Goal: Task Accomplishment & Management: Manage account settings

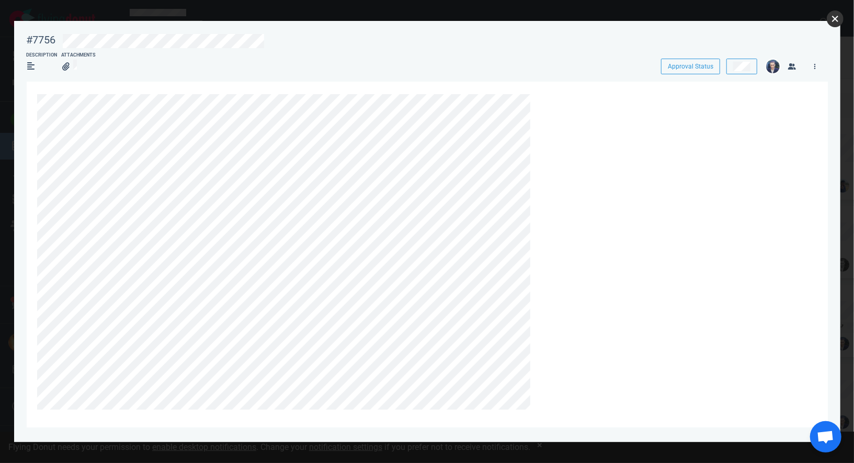
click at [834, 20] on button "close" at bounding box center [835, 18] width 17 height 17
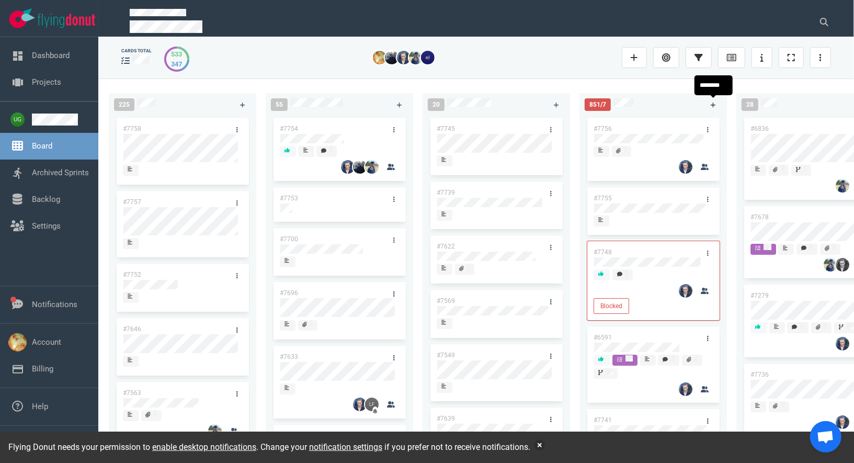
click at [709, 105] on link at bounding box center [713, 104] width 17 height 13
click at [705, 106] on div "851/7" at bounding box center [641, 105] width 127 height 26
click at [711, 106] on icon at bounding box center [714, 105] width 6 height 6
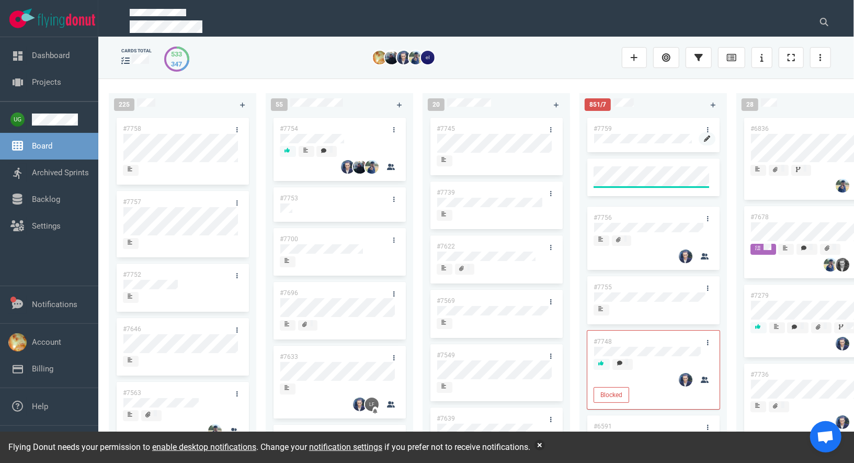
click at [704, 140] on icon at bounding box center [707, 138] width 6 height 6
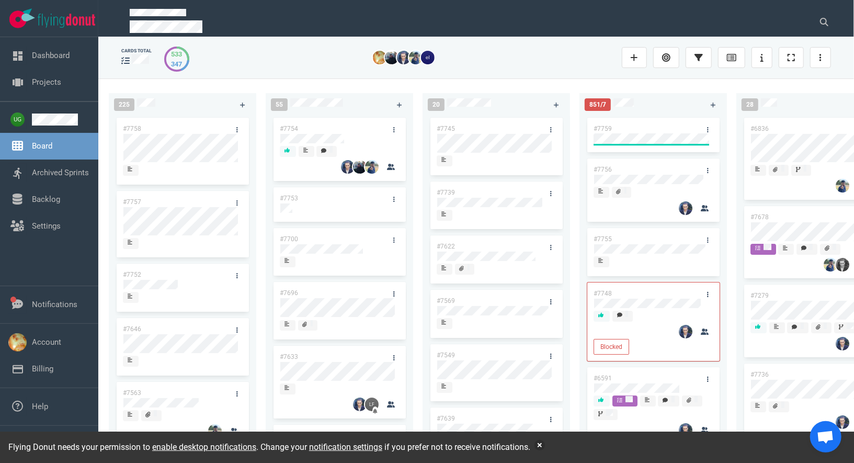
click at [633, 124] on div "#7759" at bounding box center [643, 129] width 112 height 22
click at [704, 140] on icon at bounding box center [707, 138] width 6 height 6
click at [705, 131] on link at bounding box center [707, 129] width 17 height 13
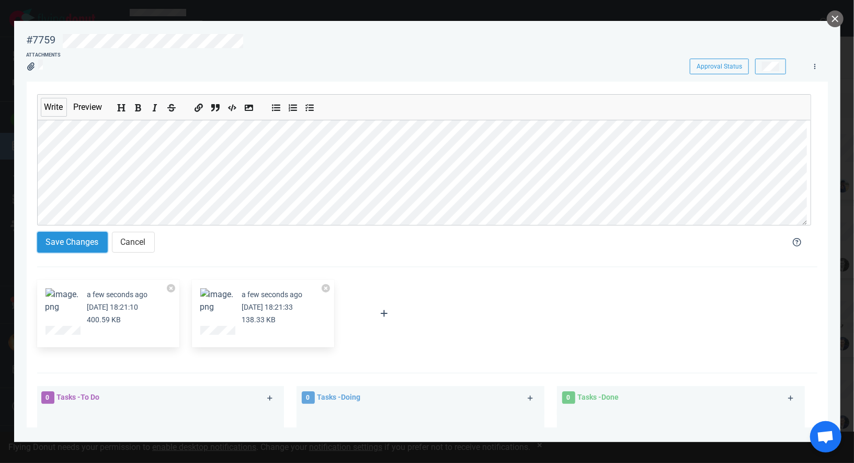
click at [89, 249] on button "Save Changes" at bounding box center [72, 242] width 71 height 21
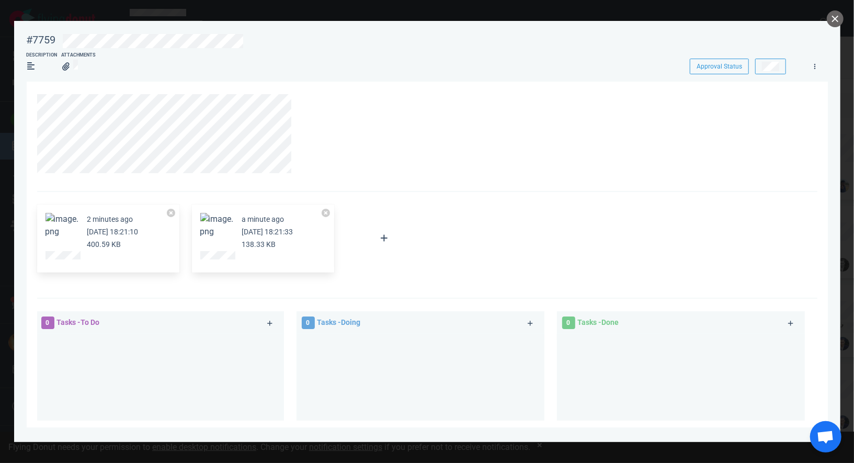
click at [79, 237] on article "2 minutes ago [DATE] 18:21:10 400.59 KB" at bounding box center [107, 232] width 125 height 38
click at [68, 231] on button "Zoom image" at bounding box center [61, 225] width 33 height 25
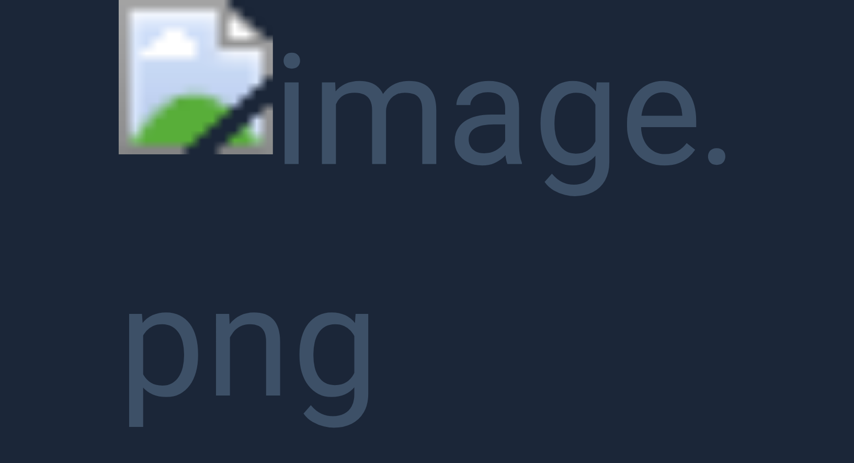
click at [68, 232] on button "Unzoom image" at bounding box center [427, 231] width 854 height 463
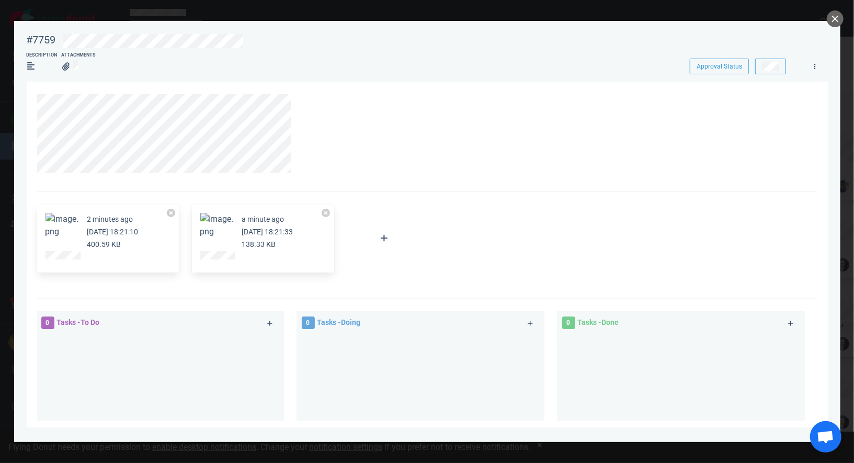
click at [208, 224] on button "Zoom image" at bounding box center [216, 225] width 33 height 25
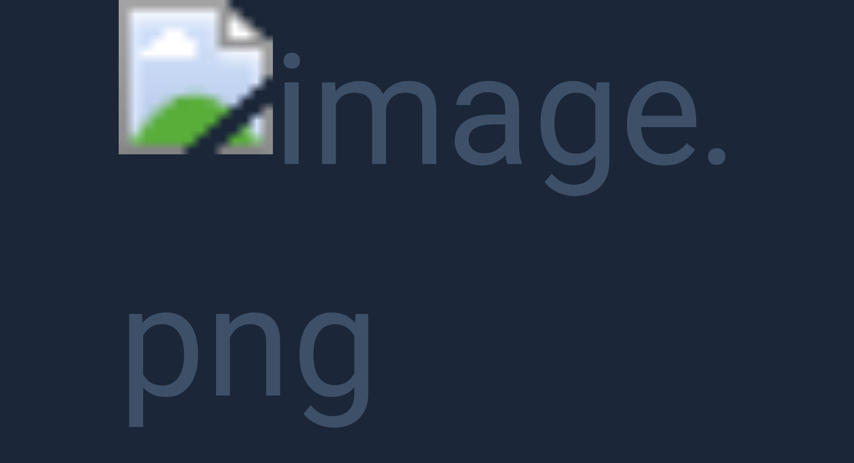
click at [91, 191] on button "Unzoom image" at bounding box center [427, 231] width 854 height 463
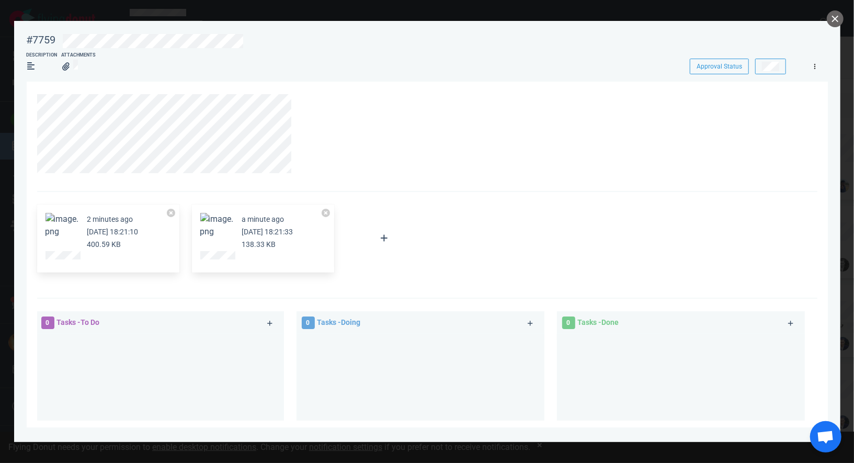
click at [814, 66] on link at bounding box center [815, 66] width 17 height 13
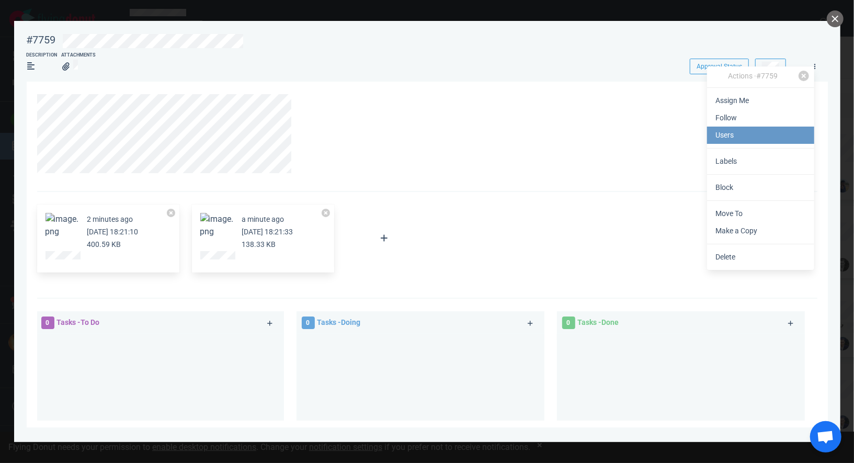
click at [770, 135] on link "Users" at bounding box center [760, 135] width 107 height 17
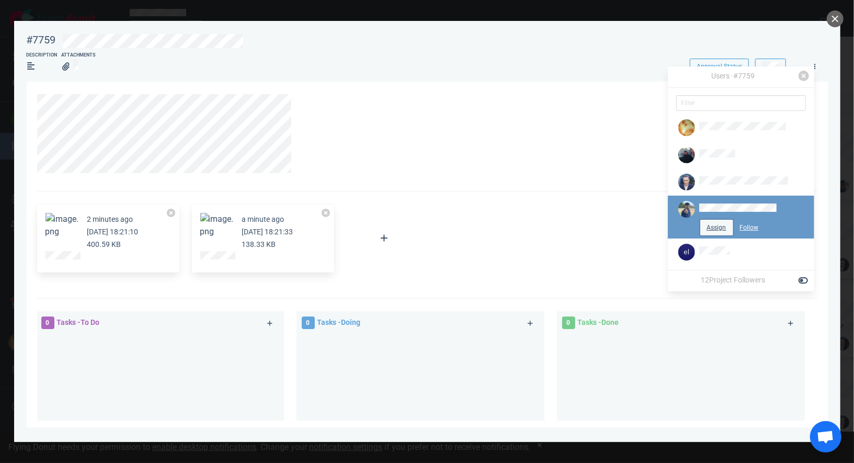
click at [723, 223] on button "Assign" at bounding box center [716, 228] width 33 height 16
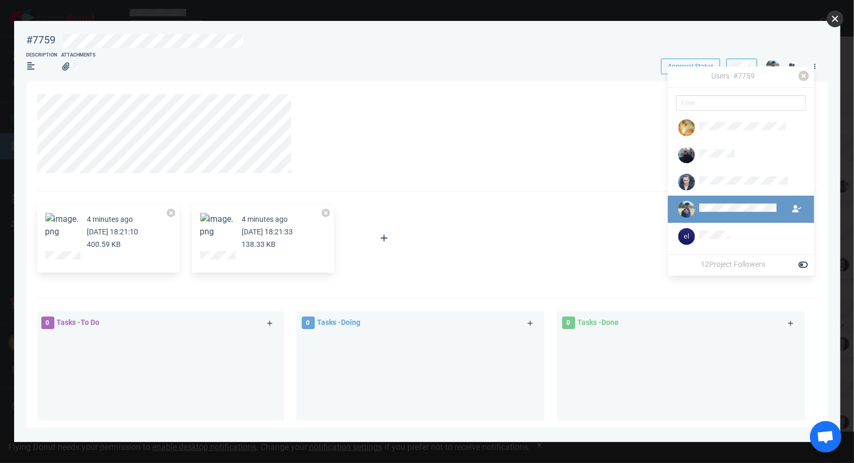
click at [833, 24] on button "close" at bounding box center [835, 18] width 17 height 17
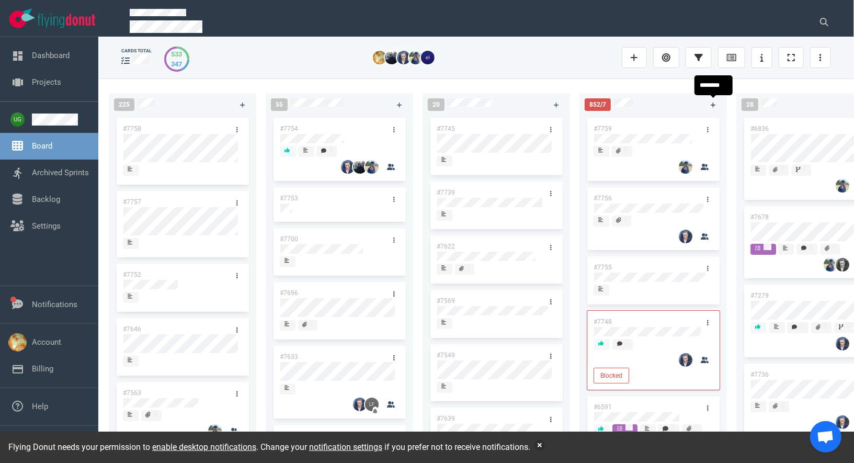
click at [710, 105] on link at bounding box center [713, 104] width 17 height 13
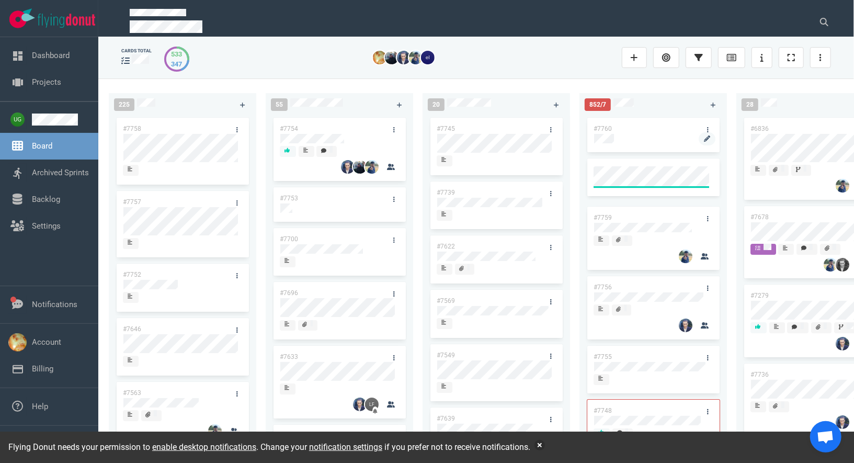
click at [662, 138] on div at bounding box center [653, 138] width 118 height 9
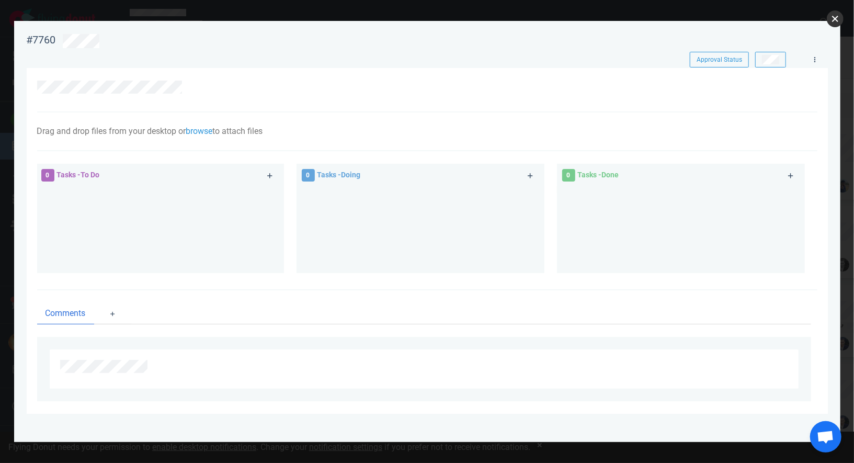
click at [839, 18] on button "close" at bounding box center [835, 18] width 17 height 17
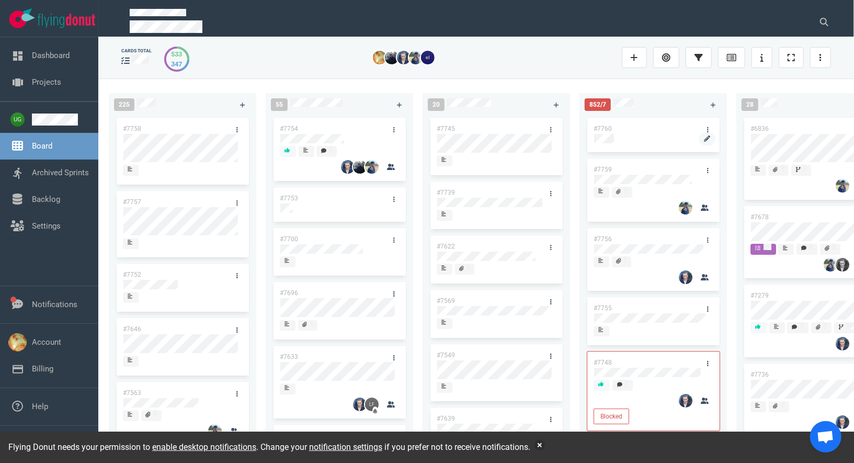
click at [625, 141] on div at bounding box center [653, 138] width 118 height 9
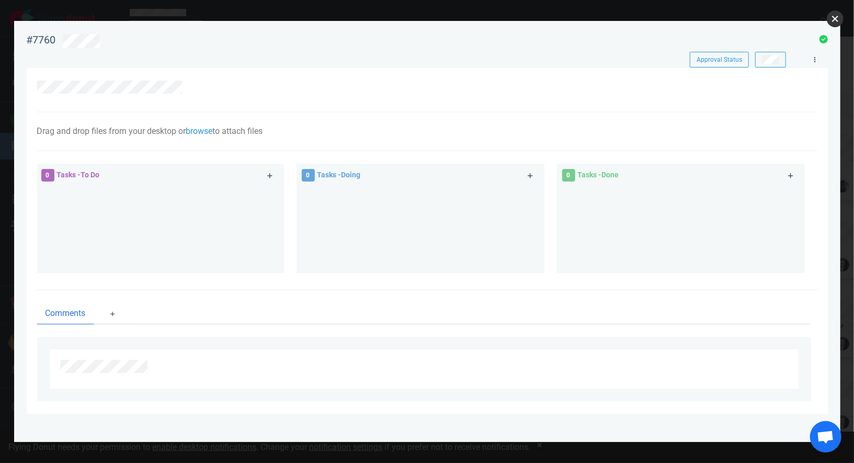
click at [835, 20] on button "close" at bounding box center [835, 18] width 17 height 17
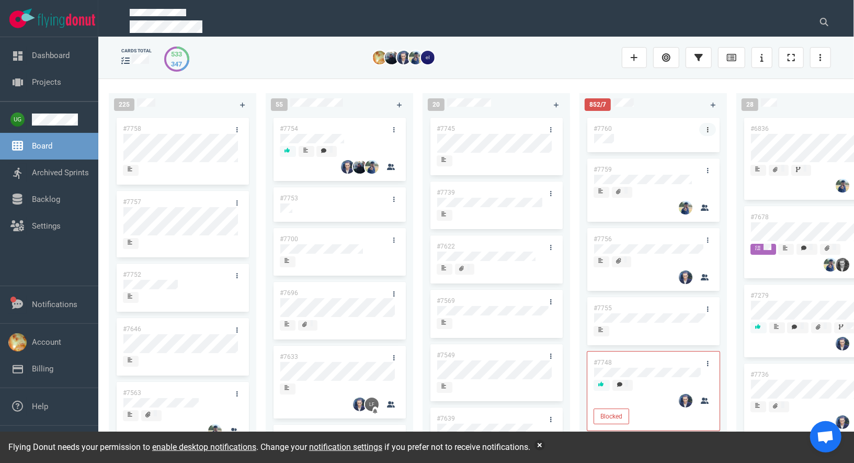
click at [700, 131] on link at bounding box center [707, 129] width 17 height 13
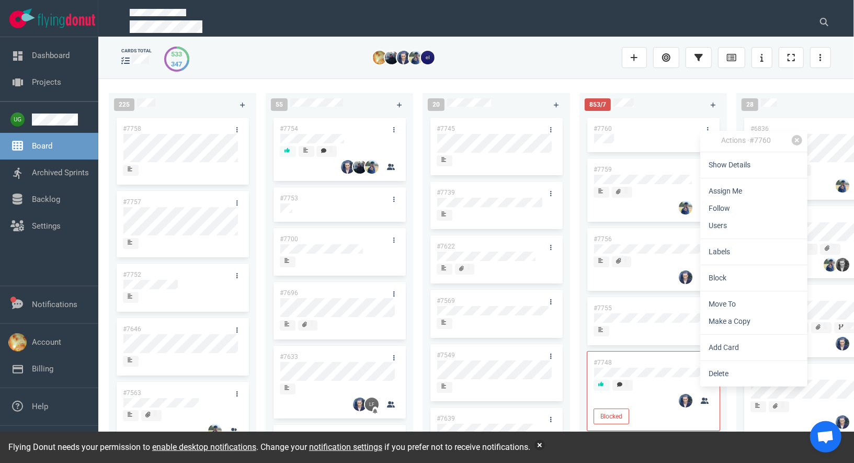
click at [614, 148] on div "#7760" at bounding box center [653, 135] width 132 height 35
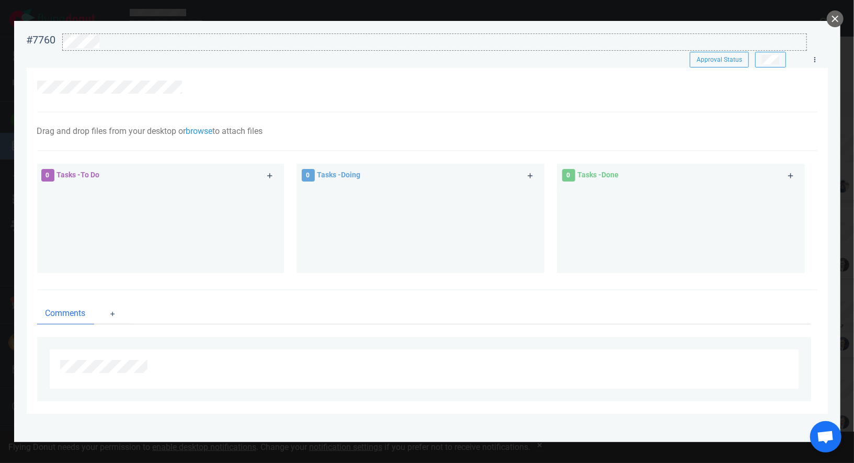
click at [430, 35] on div at bounding box center [434, 41] width 743 height 14
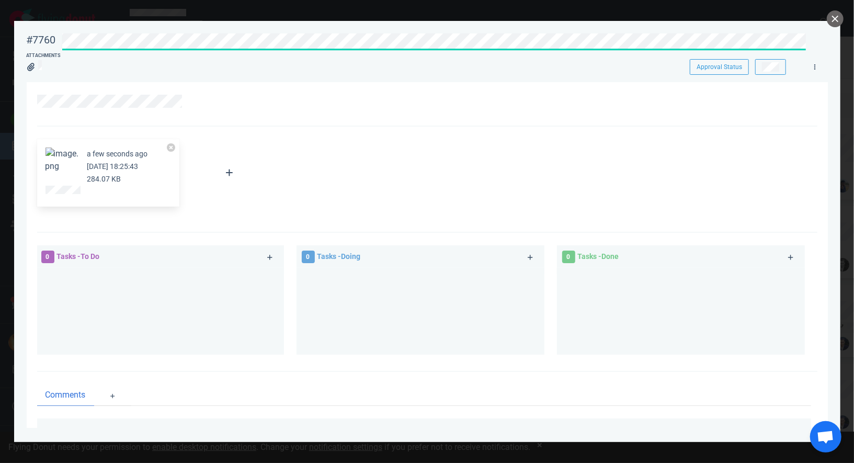
click at [191, 45] on div "#7760 Approval Status Attachments Approval Status" at bounding box center [427, 50] width 801 height 47
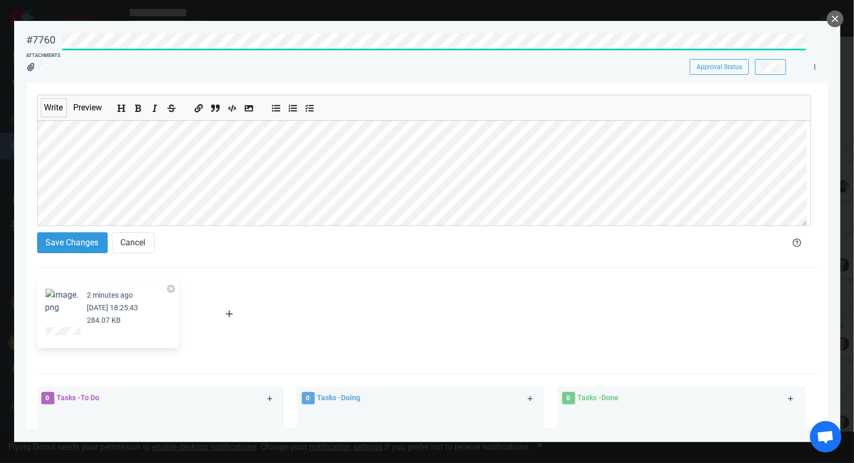
click at [273, 58] on div "#7760 Approval Status Attachments Approval Status" at bounding box center [427, 50] width 801 height 47
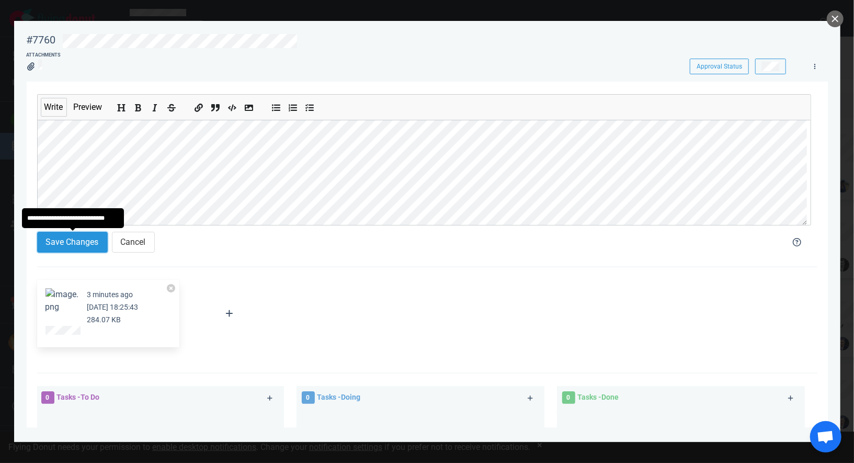
click at [77, 246] on button "Save Changes" at bounding box center [72, 242] width 71 height 21
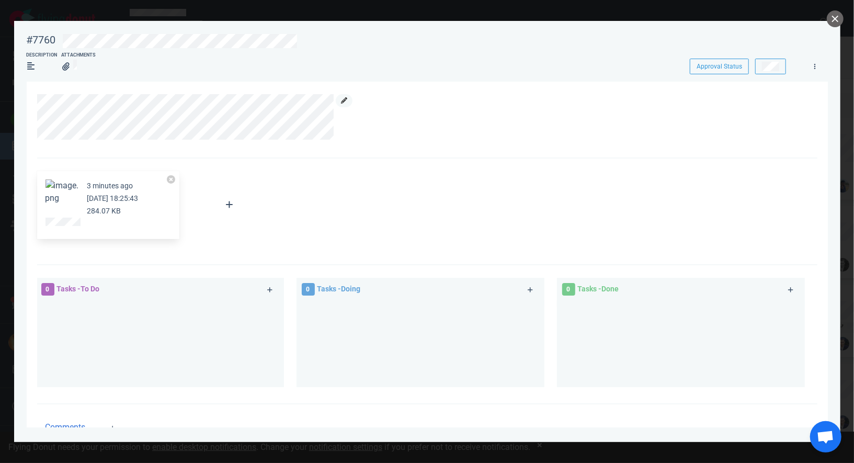
click at [344, 102] on icon at bounding box center [344, 100] width 6 height 6
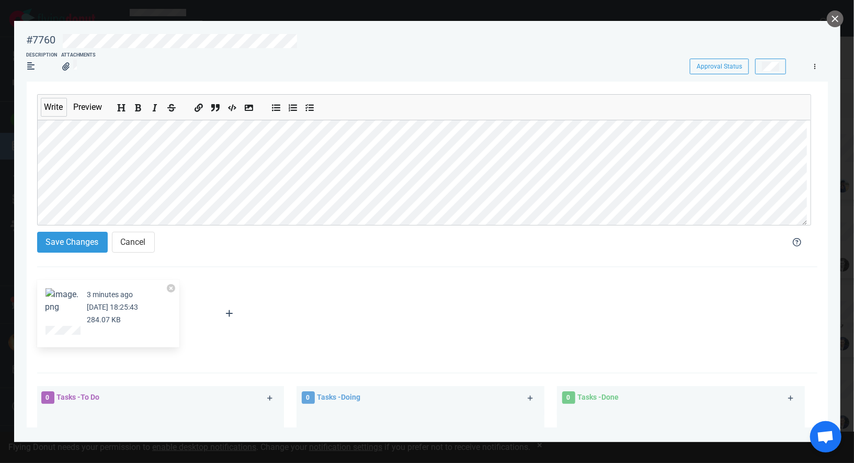
click at [815, 67] on icon at bounding box center [815, 66] width 2 height 6
click at [820, 64] on link at bounding box center [815, 66] width 17 height 13
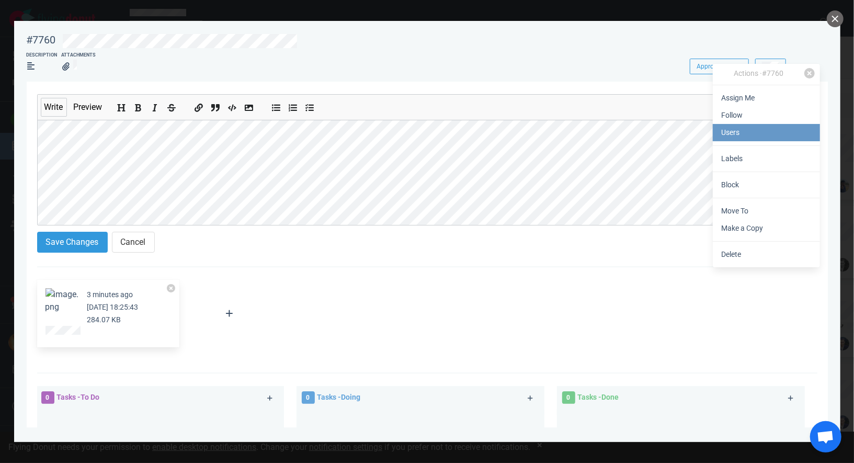
click at [762, 134] on link "Users" at bounding box center [766, 132] width 107 height 17
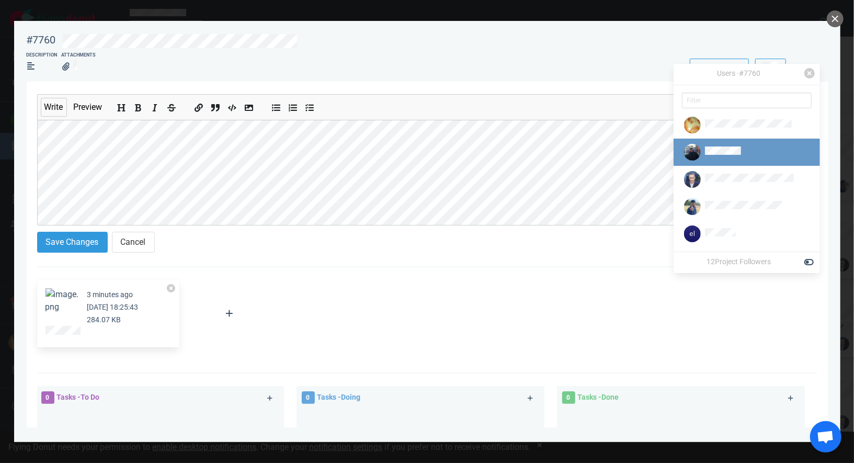
click at [747, 156] on div at bounding box center [749, 152] width 89 height 12
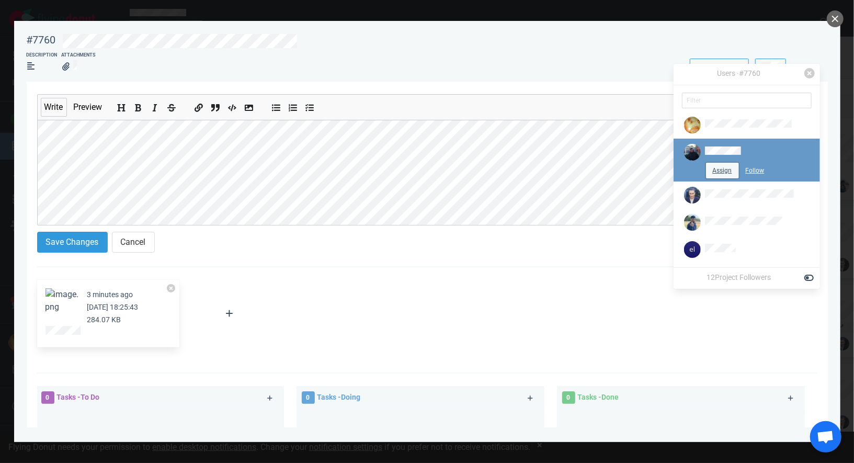
click at [721, 172] on button "Assign" at bounding box center [722, 171] width 33 height 16
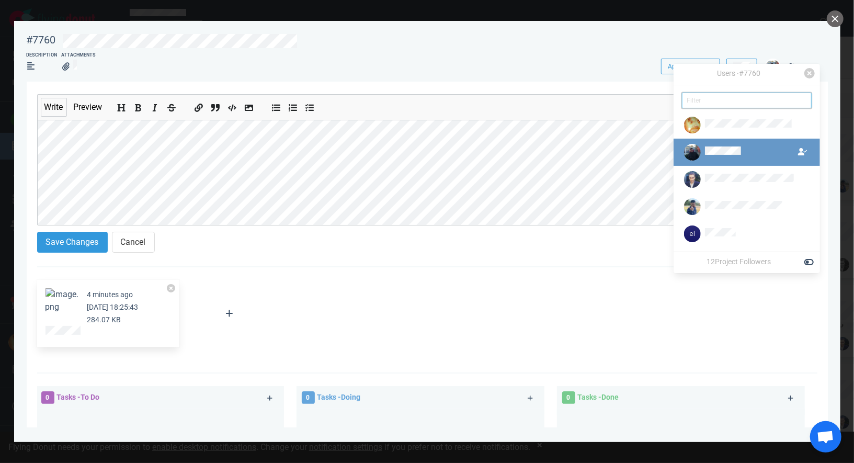
click at [753, 101] on input "text" at bounding box center [747, 101] width 130 height 16
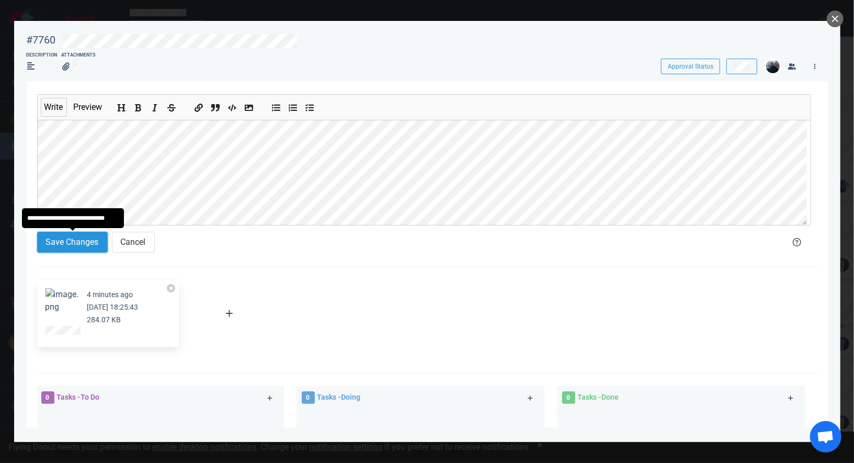
click at [82, 232] on button "Save Changes" at bounding box center [72, 242] width 71 height 21
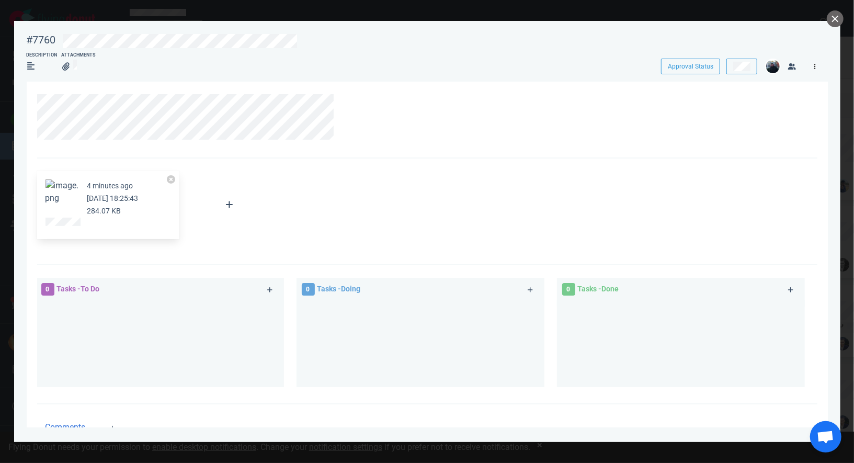
click at [817, 62] on link at bounding box center [815, 66] width 17 height 13
click at [841, 21] on button "close" at bounding box center [835, 18] width 17 height 17
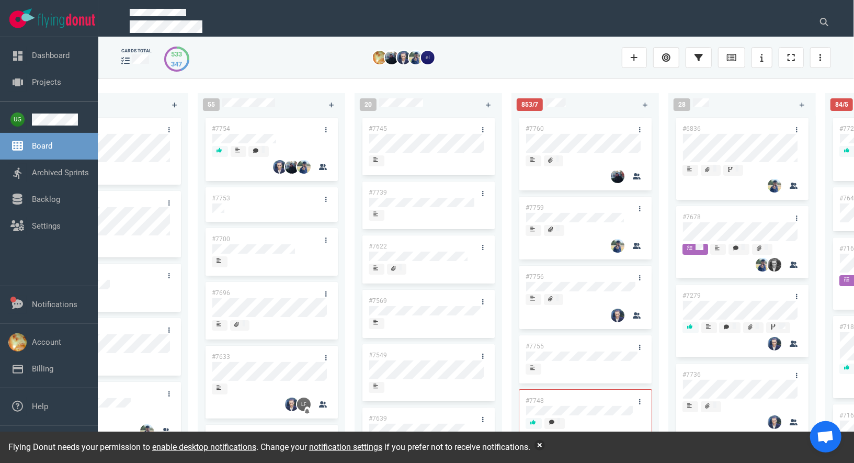
scroll to position [0, 68]
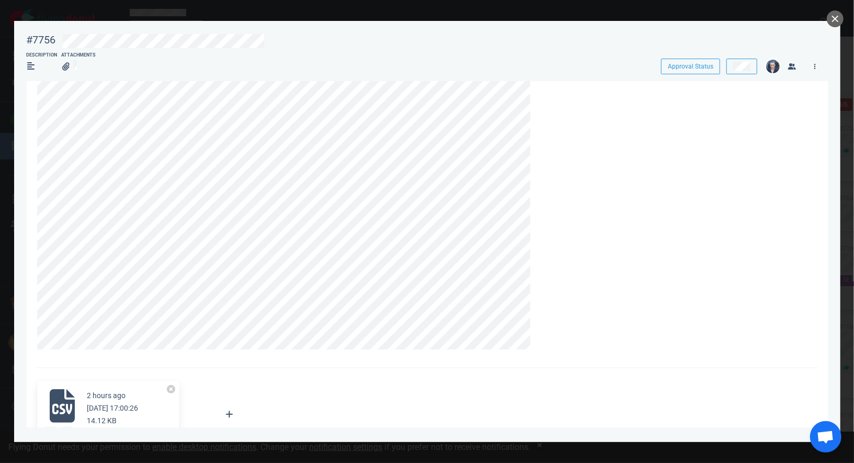
scroll to position [60, 0]
